Goal: Find specific page/section: Find specific page/section

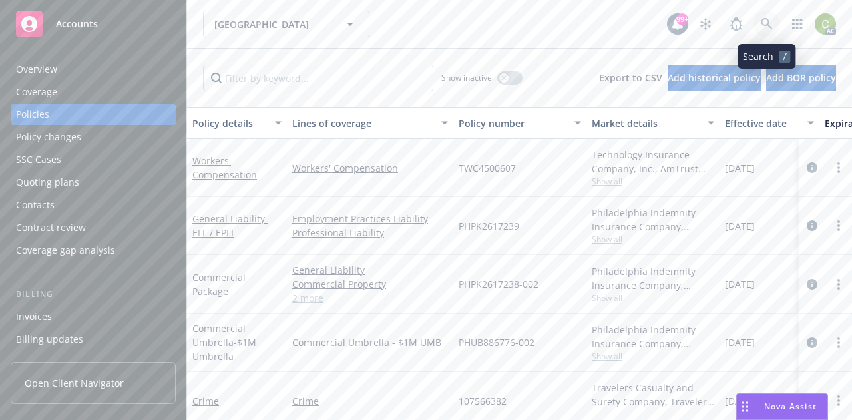
click at [768, 24] on icon at bounding box center [767, 24] width 12 height 12
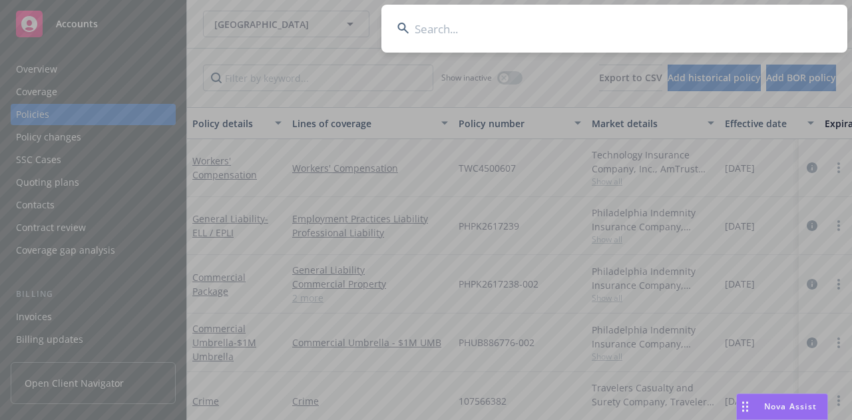
drag, startPoint x: 542, startPoint y: 34, endPoint x: 454, endPoint y: 30, distance: 87.9
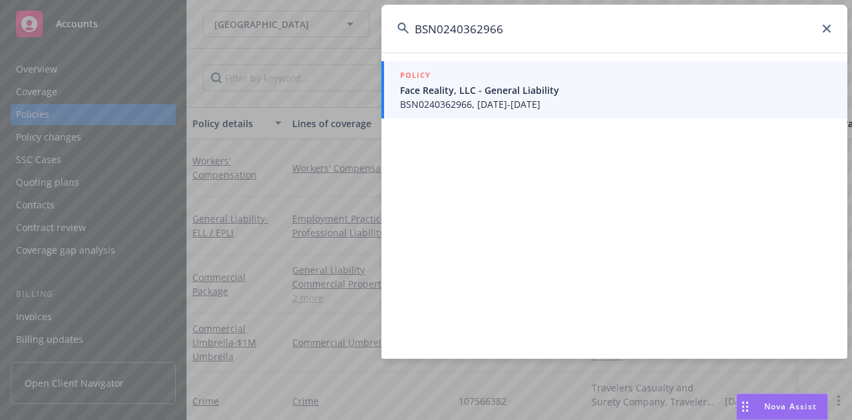
type input "BSN0240362966"
click at [591, 96] on span "Face Reality, LLC - General Liability" at bounding box center [615, 90] width 431 height 14
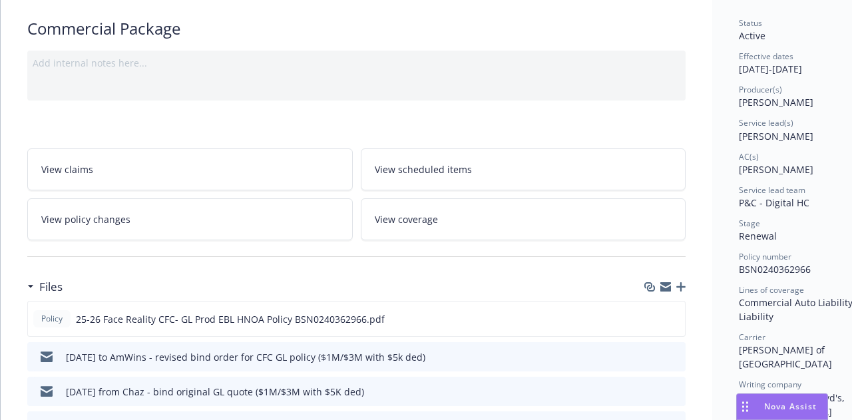
scroll to position [133, 0]
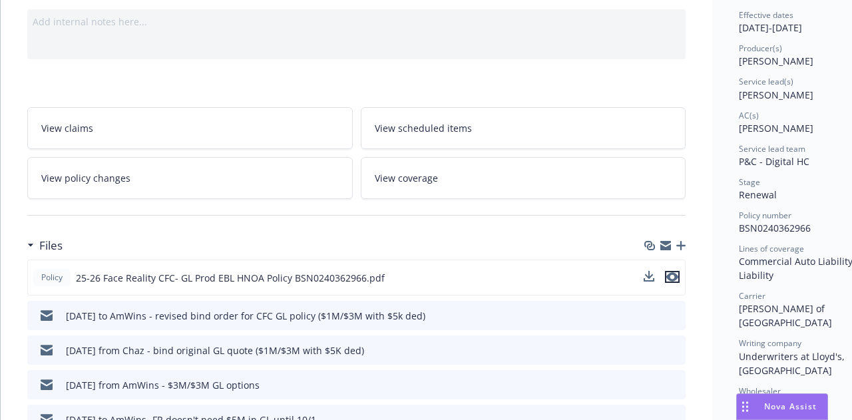
click at [673, 279] on icon "preview file" at bounding box center [672, 276] width 12 height 9
